Goal: Information Seeking & Learning: Learn about a topic

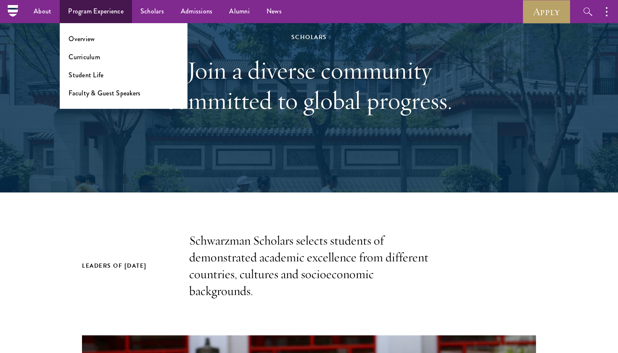
scroll to position [55, 0]
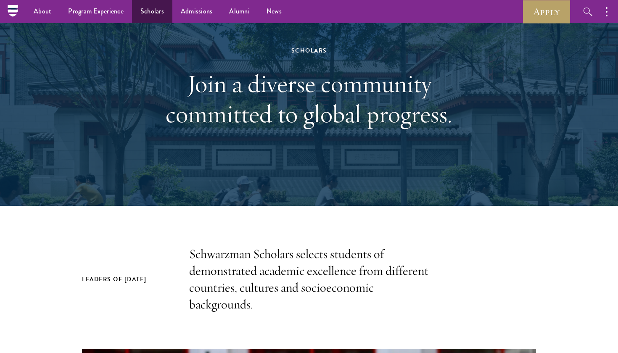
click at [147, 10] on link "Scholars" at bounding box center [152, 11] width 40 height 23
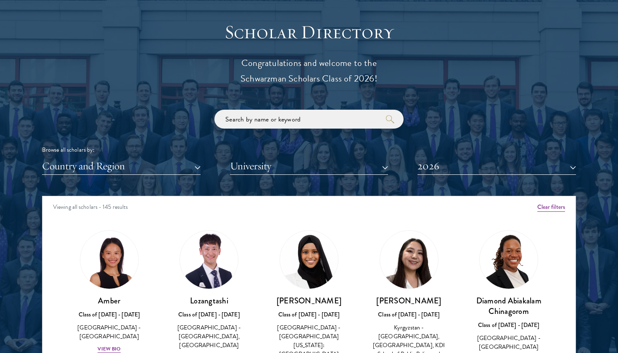
scroll to position [1083, 0]
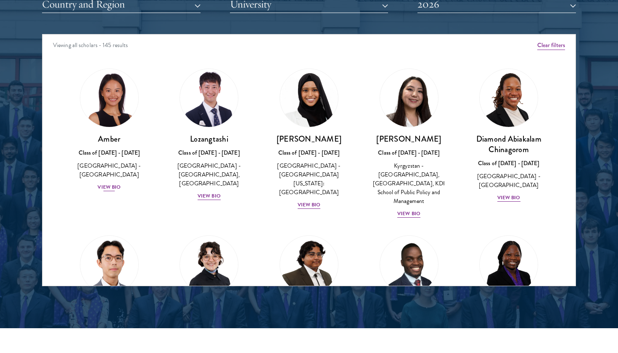
click at [114, 183] on div "View Bio" at bounding box center [109, 187] width 23 height 8
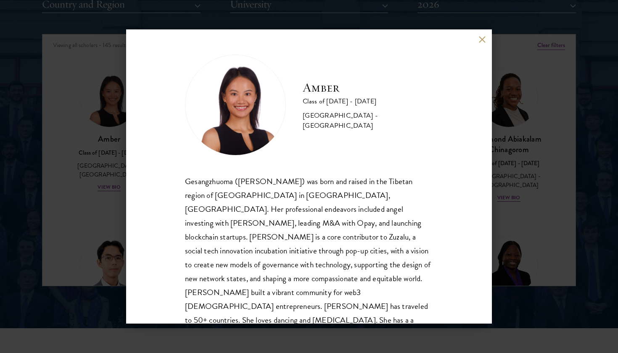
scroll to position [9, 0]
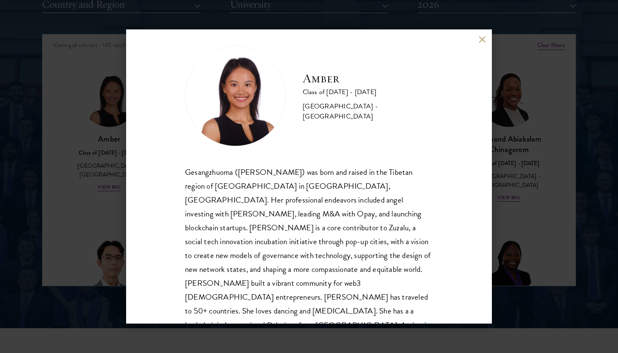
click at [471, 47] on div "Amber Class of [DATE] - [DATE] [GEOGRAPHIC_DATA] - [GEOGRAPHIC_DATA] Gesangzhuo…" at bounding box center [309, 176] width 366 height 295
click at [479, 44] on div "Amber Class of [DATE] - [DATE] [GEOGRAPHIC_DATA] - [GEOGRAPHIC_DATA] Gesangzhuo…" at bounding box center [309, 176] width 366 height 295
click at [485, 40] on button at bounding box center [482, 39] width 7 height 7
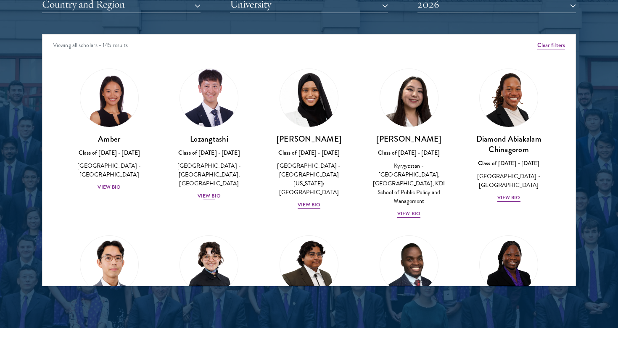
click at [212, 188] on div "Lozangtashi Class of [DATE] - [DATE] [GEOGRAPHIC_DATA] - [GEOGRAPHIC_DATA], [GE…" at bounding box center [209, 167] width 83 height 67
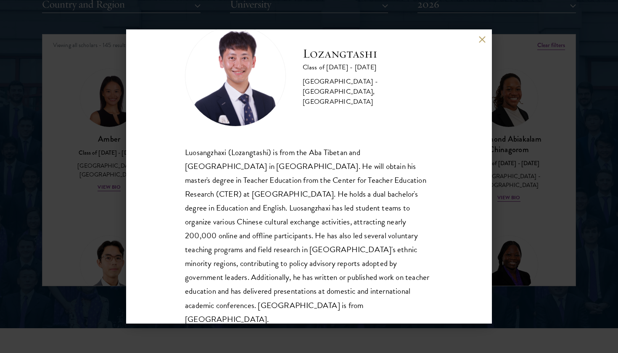
scroll to position [29, 0]
click at [486, 36] on div "Lozangtashi Class of [DATE] - [DATE] [GEOGRAPHIC_DATA] - [GEOGRAPHIC_DATA], [GE…" at bounding box center [309, 176] width 366 height 295
click at [482, 40] on button at bounding box center [482, 39] width 7 height 7
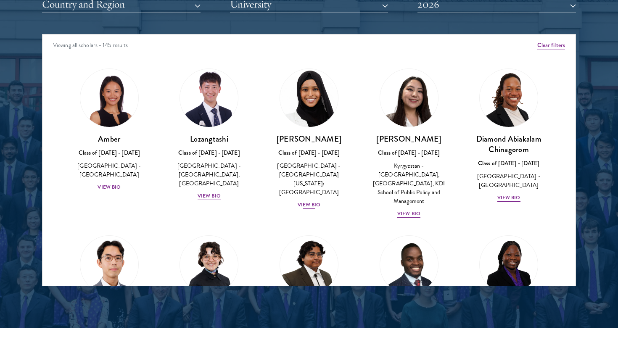
click at [307, 201] on div "View Bio" at bounding box center [309, 205] width 23 height 8
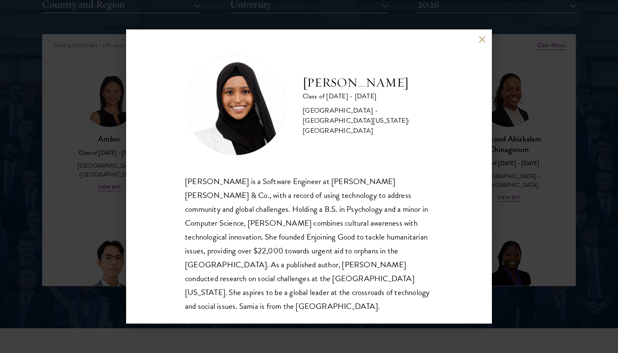
click at [483, 39] on button at bounding box center [482, 39] width 7 height 7
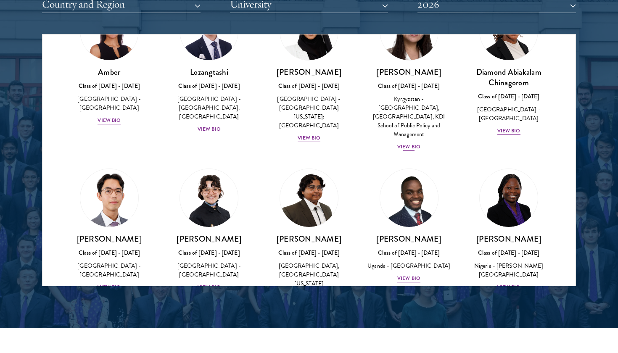
scroll to position [72, 0]
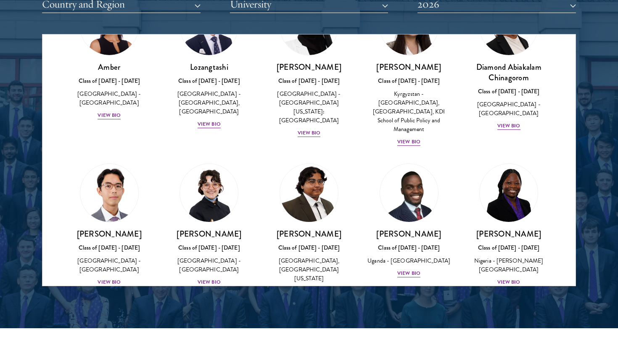
click at [305, 257] on div "[GEOGRAPHIC_DATA], [GEOGRAPHIC_DATA][US_STATE]" at bounding box center [309, 270] width 83 height 27
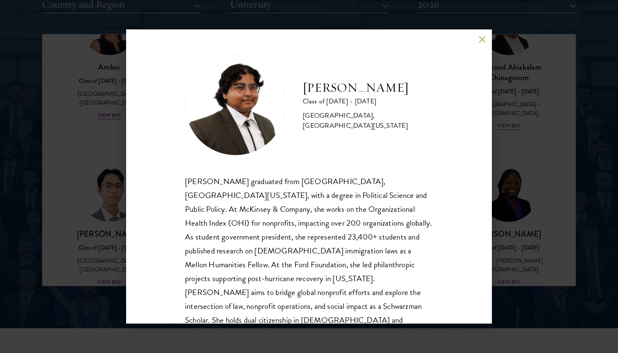
click at [471, 67] on div "[PERSON_NAME] Class of [DATE] - [DATE] [GEOGRAPHIC_DATA] - [GEOGRAPHIC_DATA], […" at bounding box center [309, 176] width 366 height 295
click at [478, 44] on div "[PERSON_NAME] Class of [DATE] - [DATE] [GEOGRAPHIC_DATA] - [GEOGRAPHIC_DATA], […" at bounding box center [309, 176] width 366 height 295
click at [482, 42] on button at bounding box center [482, 39] width 7 height 7
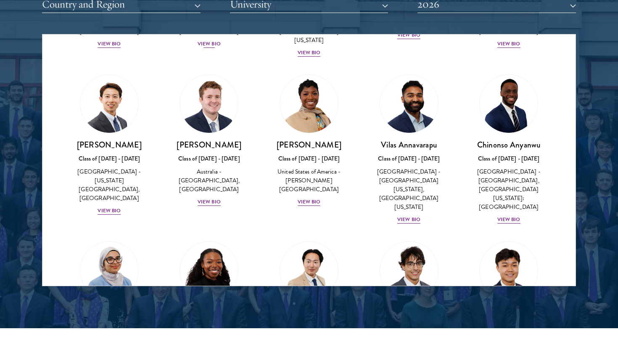
scroll to position [371, 0]
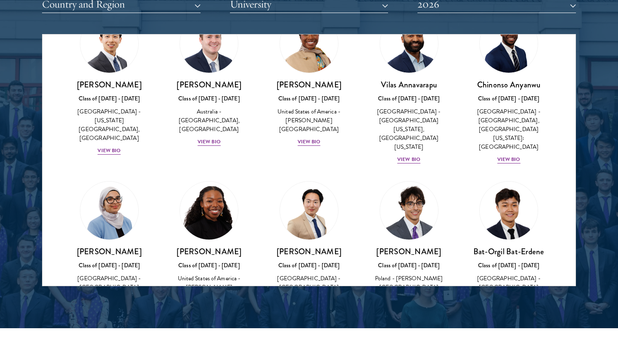
click at [203, 273] on div "Cowiya Arouna Class of [DATE] - [DATE] [GEOGRAPHIC_DATA] - [PERSON_NAME][GEOGRA…" at bounding box center [209, 280] width 83 height 67
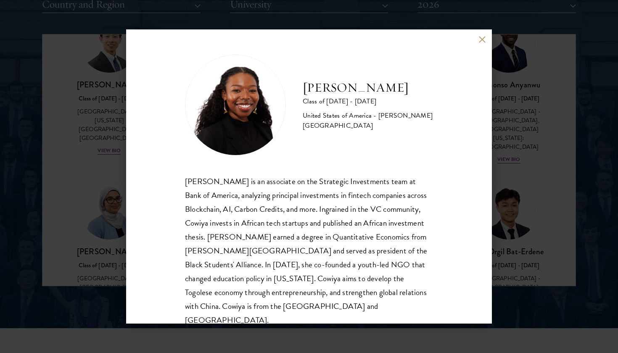
click at [499, 110] on div "[PERSON_NAME] Class of [DATE] - [DATE] [GEOGRAPHIC_DATA] - [PERSON_NAME][GEOGRA…" at bounding box center [309, 176] width 618 height 353
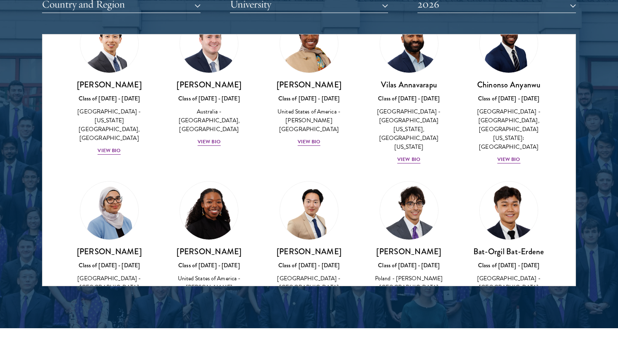
click at [504, 222] on link "[PERSON_NAME] Bat-Erdene Class of [DATE] - [DATE] [GEOGRAPHIC_DATA] - [GEOGRAPH…" at bounding box center [508, 251] width 83 height 141
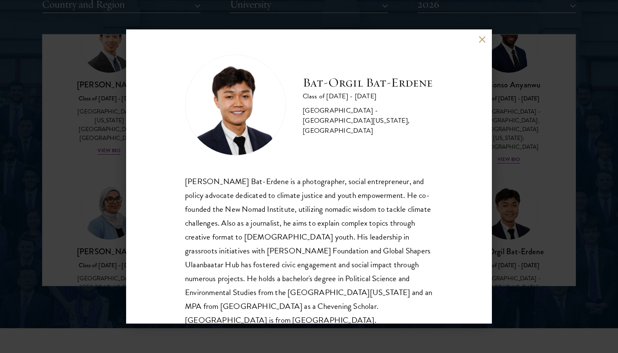
click at [577, 225] on div "[PERSON_NAME] Bat-Erdene Class of [DATE] - [DATE] [GEOGRAPHIC_DATA] - [GEOGRAPH…" at bounding box center [309, 176] width 618 height 353
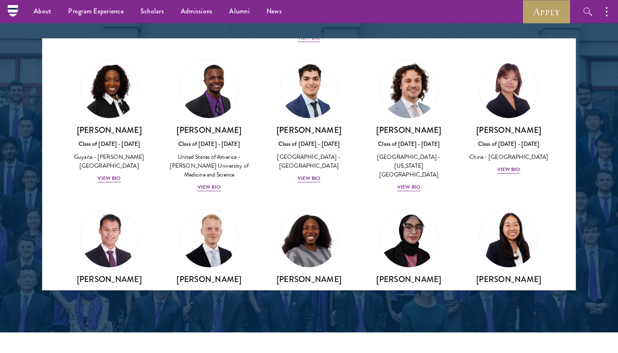
scroll to position [1966, 0]
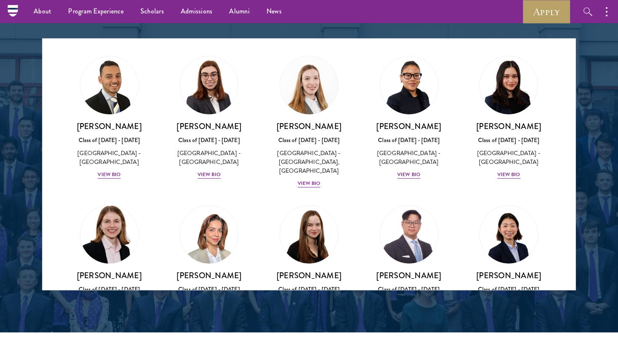
click at [115, 203] on img at bounding box center [109, 235] width 64 height 64
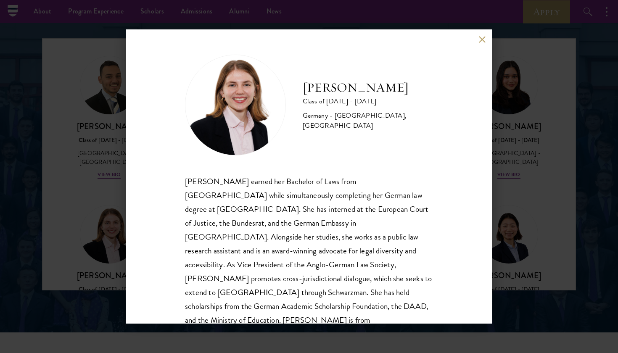
click at [94, 188] on div "[PERSON_NAME] Class of [DATE] - [DATE] [GEOGRAPHIC_DATA] - [GEOGRAPHIC_DATA], […" at bounding box center [309, 176] width 618 height 353
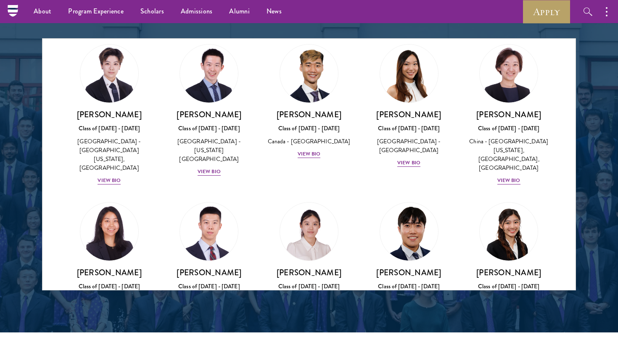
scroll to position [2128, 0]
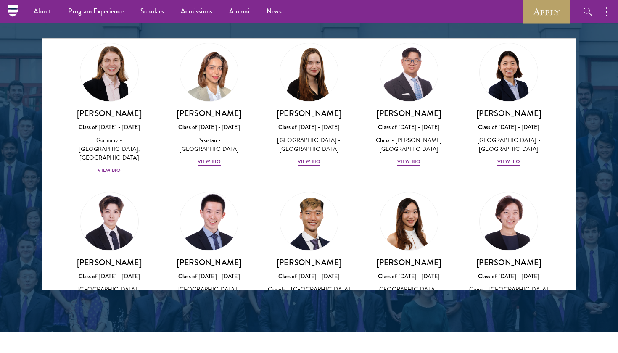
click at [226, 190] on img at bounding box center [209, 222] width 64 height 64
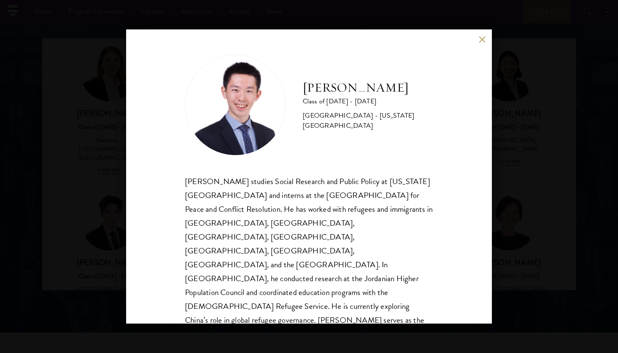
click at [115, 237] on div "[PERSON_NAME] Class of [DATE] - [DATE] [GEOGRAPHIC_DATA] - [US_STATE][GEOGRAPHI…" at bounding box center [309, 176] width 618 height 353
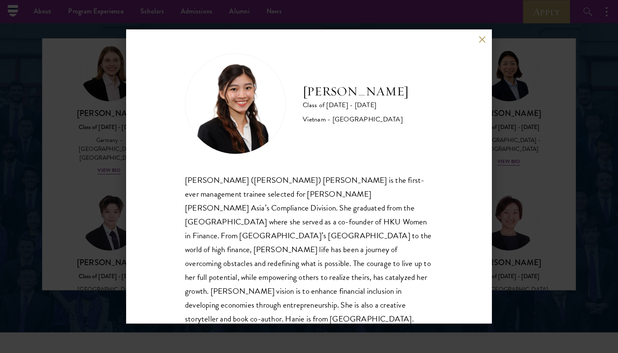
scroll to position [1, 0]
click at [490, 134] on div "[PERSON_NAME] Class of [DATE] - [DATE] [GEOGRAPHIC_DATA] - [GEOGRAPHIC_DATA] [P…" at bounding box center [309, 176] width 366 height 295
click at [521, 99] on div "[PERSON_NAME] Class of [DATE] - [DATE] [GEOGRAPHIC_DATA] - [GEOGRAPHIC_DATA] [P…" at bounding box center [309, 176] width 618 height 353
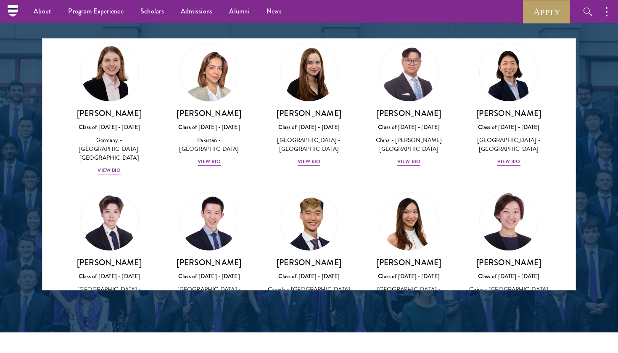
click at [520, 257] on h3 "[PERSON_NAME]" at bounding box center [508, 262] width 83 height 11
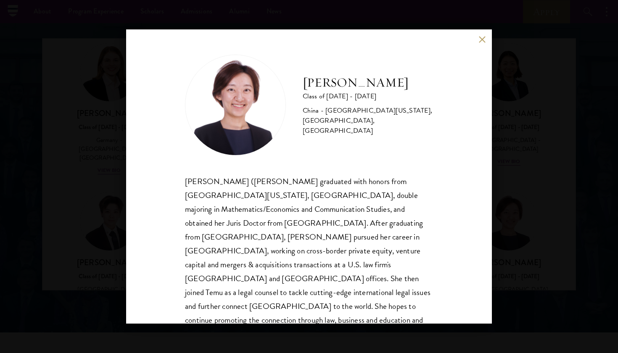
click at [520, 91] on div "[PERSON_NAME] Class of [DATE] - [DATE] [GEOGRAPHIC_DATA] - [GEOGRAPHIC_DATA][US…" at bounding box center [309, 176] width 618 height 353
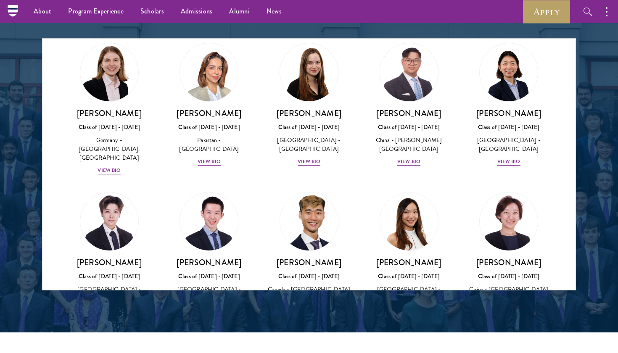
click at [310, 257] on div "[PERSON_NAME] Class of [DATE] - [DATE] [GEOGRAPHIC_DATA] - [GEOGRAPHIC_DATA] Vi…" at bounding box center [309, 282] width 83 height 50
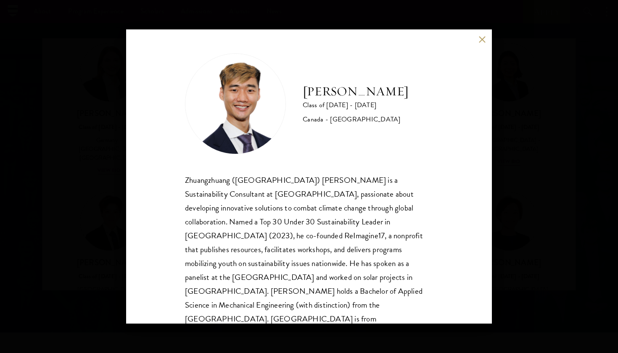
scroll to position [1, 0]
click at [483, 40] on button at bounding box center [482, 39] width 7 height 7
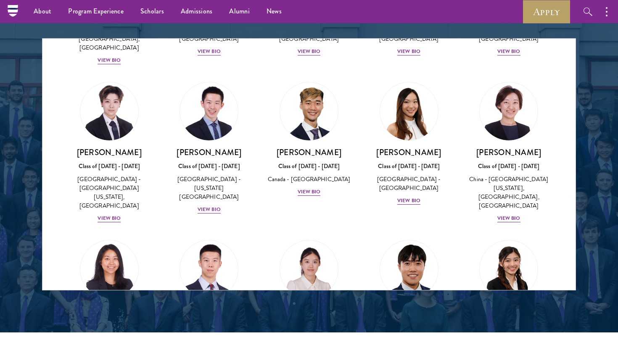
scroll to position [2378, 0]
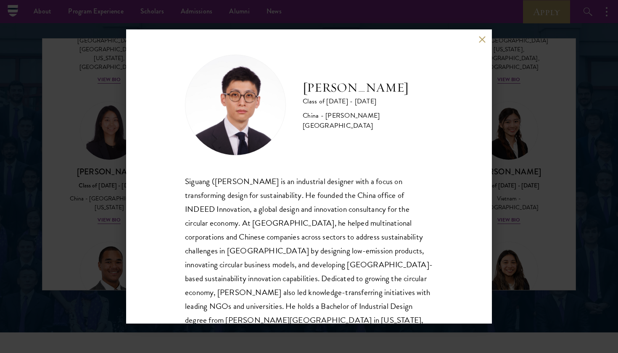
click at [480, 42] on button at bounding box center [482, 39] width 7 height 7
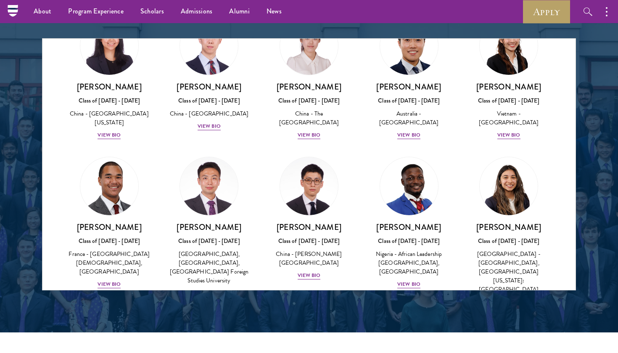
scroll to position [2491, 0]
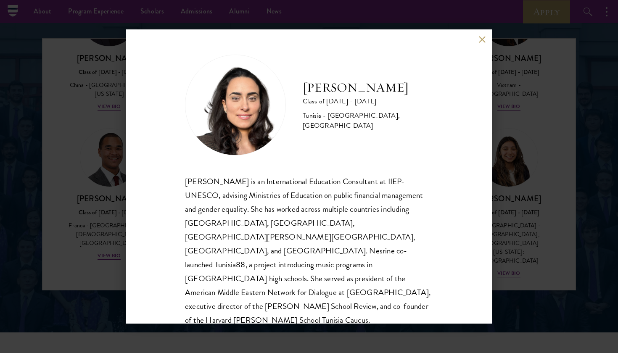
click at [120, 183] on div "[PERSON_NAME] Class of [DATE] - [DATE] [GEOGRAPHIC_DATA] - [GEOGRAPHIC_DATA], […" at bounding box center [309, 176] width 618 height 353
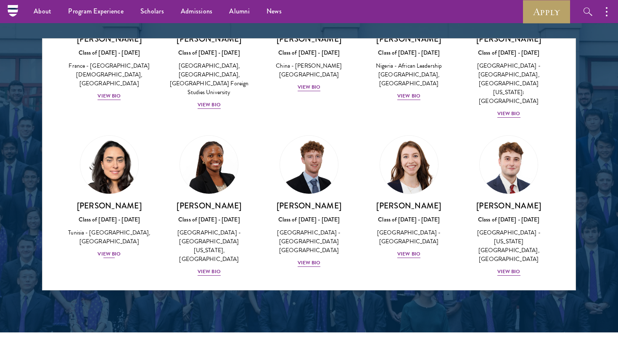
scroll to position [2755, 0]
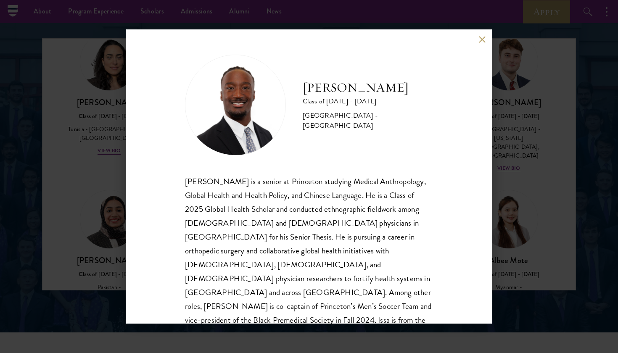
click at [117, 190] on div "[PERSON_NAME] Class of [DATE] - [DATE] [GEOGRAPHIC_DATA] - [GEOGRAPHIC_DATA] [P…" at bounding box center [309, 176] width 618 height 353
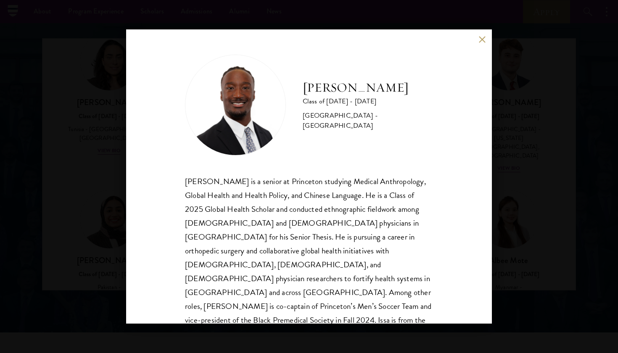
click at [101, 178] on div "[PERSON_NAME] Class of [DATE] - [DATE] [GEOGRAPHIC_DATA] - [GEOGRAPHIC_DATA] [P…" at bounding box center [309, 176] width 618 height 353
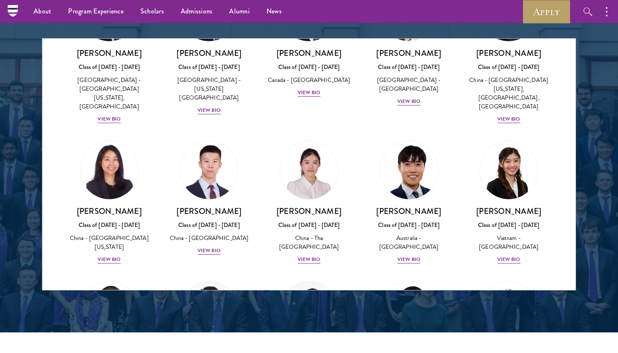
scroll to position [2336, 0]
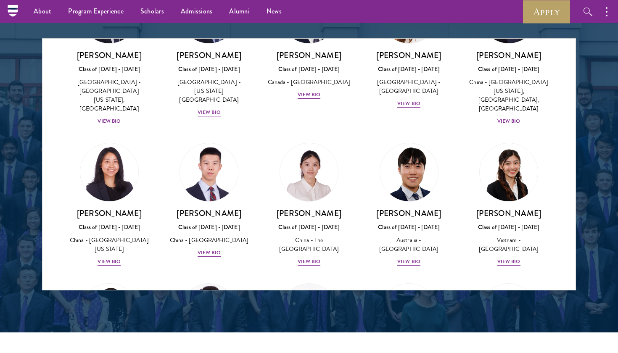
click at [223, 281] on img at bounding box center [209, 313] width 64 height 64
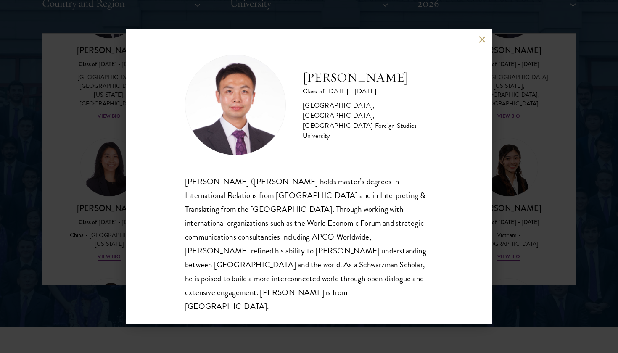
scroll to position [1088, 0]
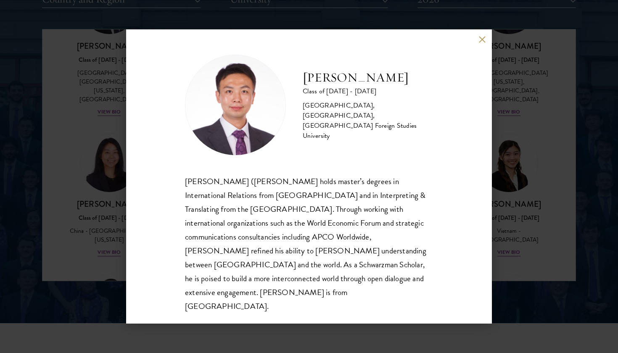
click at [133, 228] on div "[PERSON_NAME] Class of [DATE] - [DATE] [GEOGRAPHIC_DATA] - [GEOGRAPHIC_DATA], […" at bounding box center [309, 176] width 366 height 295
click at [122, 218] on div "[PERSON_NAME] Class of [DATE] - [DATE] [GEOGRAPHIC_DATA] - [GEOGRAPHIC_DATA], […" at bounding box center [309, 176] width 618 height 353
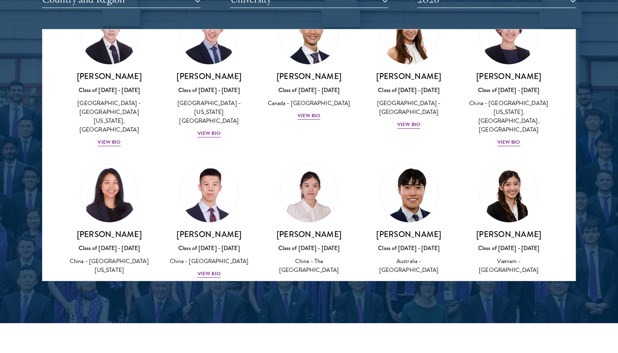
scroll to position [2201, 0]
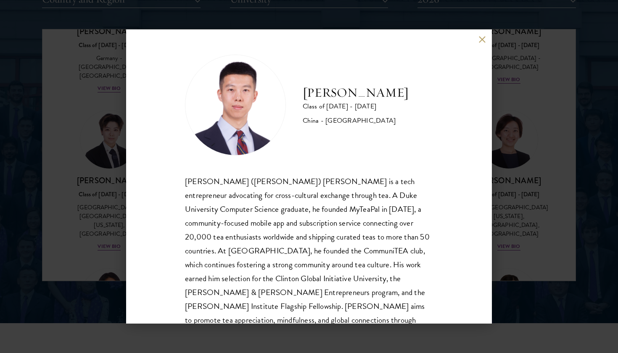
click at [73, 198] on div "[PERSON_NAME] Class of [DATE] - [DATE] [GEOGRAPHIC_DATA] - [GEOGRAPHIC_DATA] [P…" at bounding box center [309, 176] width 618 height 353
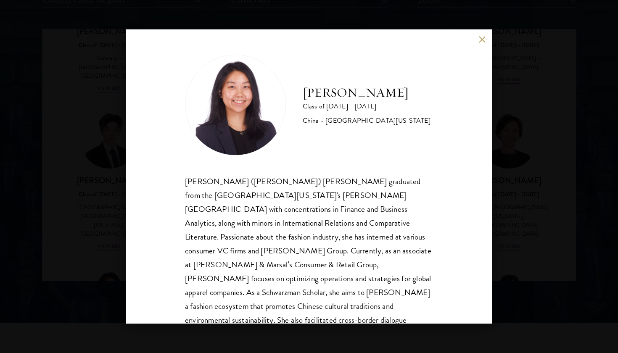
click at [112, 208] on div "[PERSON_NAME] Class of [DATE] - [DATE] [GEOGRAPHIC_DATA] - [GEOGRAPHIC_DATA][US…" at bounding box center [309, 176] width 618 height 353
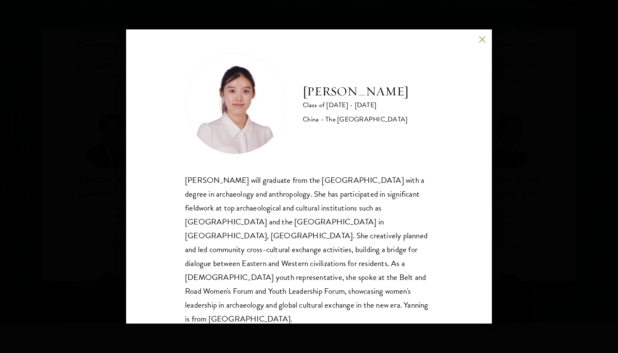
scroll to position [1, 0]
click at [482, 34] on div "[PERSON_NAME] Class of [DATE] - [DATE] [GEOGRAPHIC_DATA] - The [GEOGRAPHIC_DATA…" at bounding box center [309, 176] width 366 height 295
click at [483, 38] on button at bounding box center [482, 39] width 7 height 7
